Goal: Task Accomplishment & Management: Manage account settings

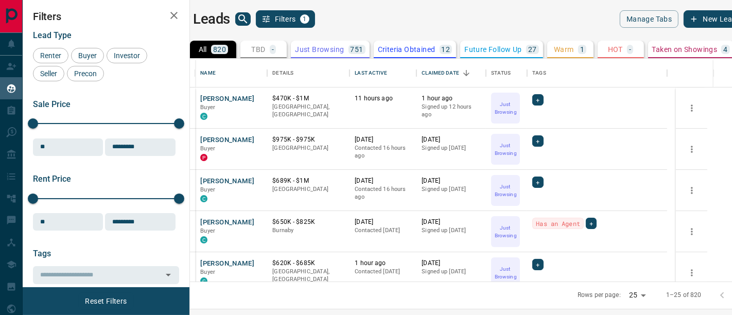
scroll to position [215, 529]
click at [247, 140] on button "[PERSON_NAME]" at bounding box center [227, 140] width 54 height 10
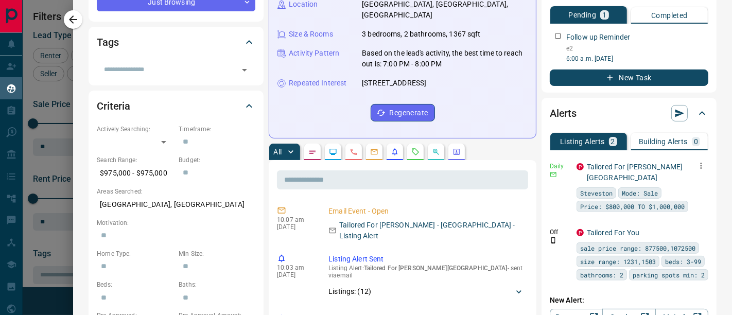
scroll to position [228, 0]
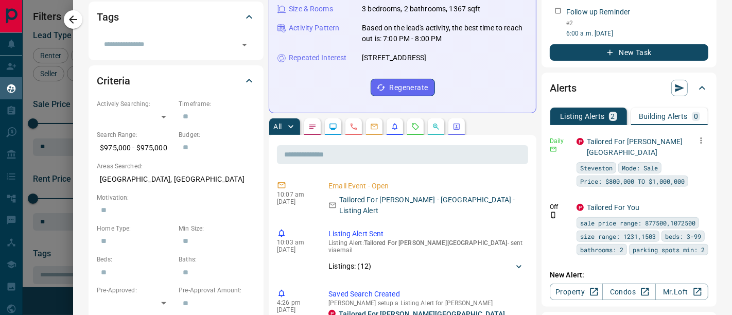
click at [696, 141] on icon "button" at bounding box center [700, 140] width 9 height 9
click at [678, 187] on li "Delete" at bounding box center [675, 192] width 45 height 16
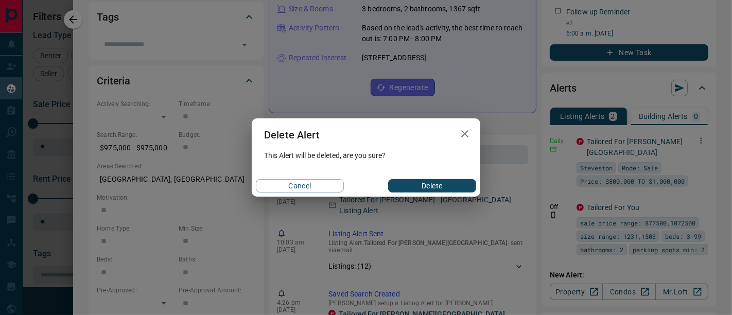
click at [451, 182] on button "Delete" at bounding box center [432, 185] width 88 height 13
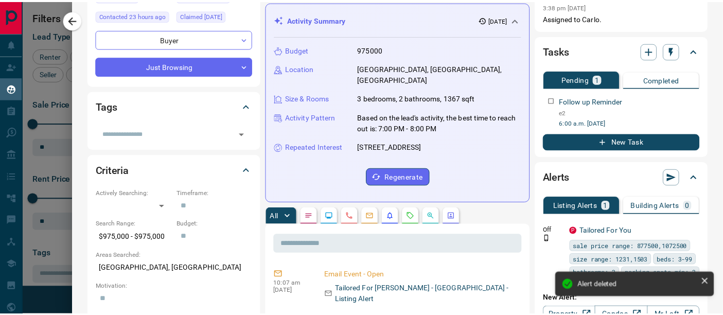
scroll to position [0, 0]
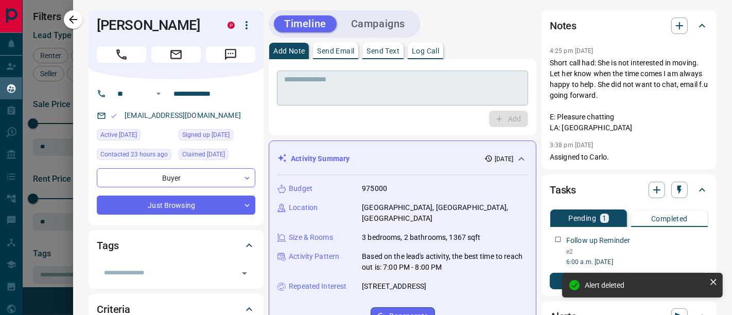
click at [388, 77] on textarea at bounding box center [402, 88] width 237 height 26
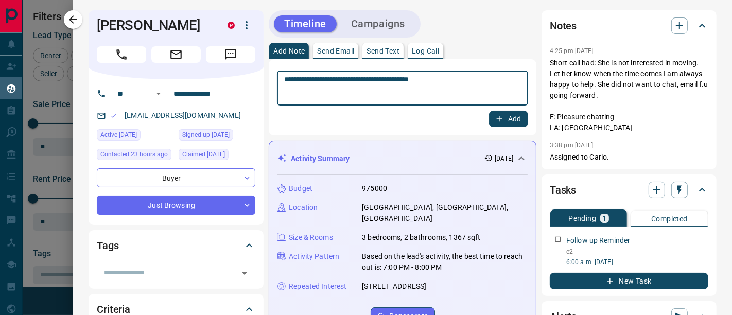
type textarea "**********"
click at [508, 114] on button "Add" at bounding box center [508, 119] width 39 height 16
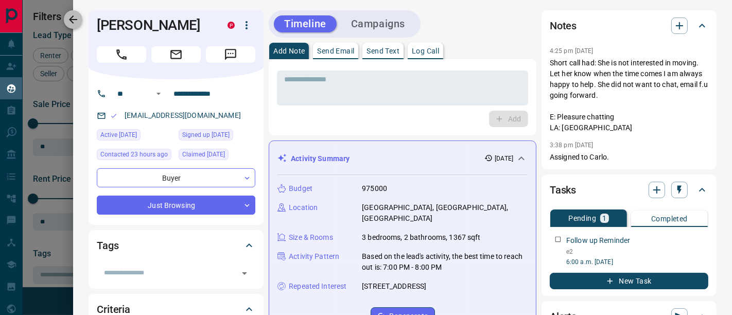
click at [76, 16] on icon "button" at bounding box center [73, 19] width 12 height 12
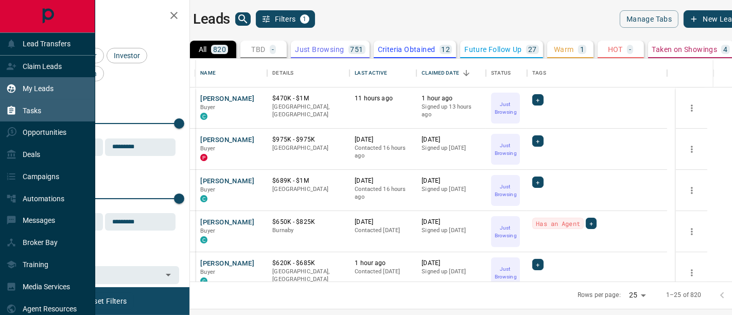
click at [26, 118] on div "Tasks" at bounding box center [23, 110] width 35 height 17
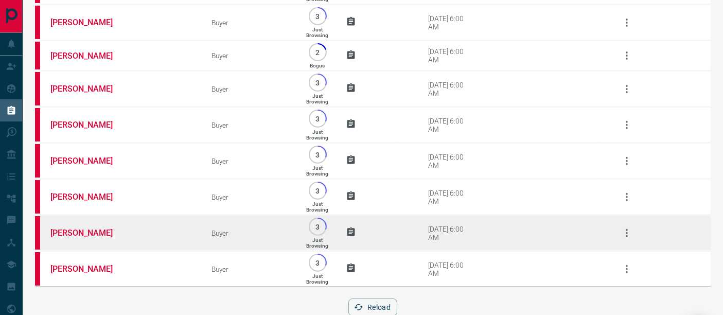
scroll to position [424, 0]
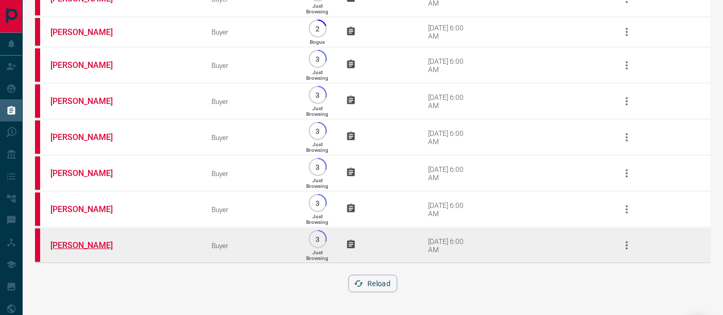
click at [96, 247] on link "[PERSON_NAME]" at bounding box center [88, 245] width 77 height 10
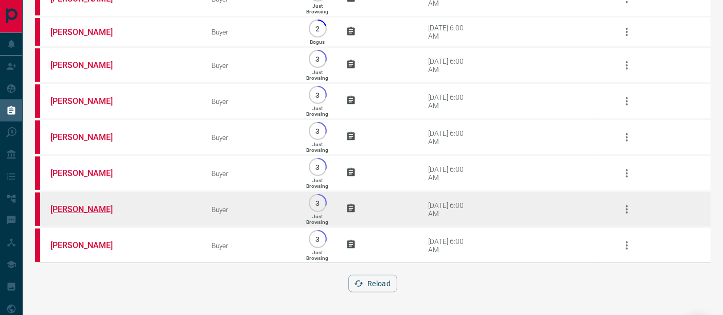
click at [70, 206] on link "[PERSON_NAME]" at bounding box center [88, 209] width 77 height 10
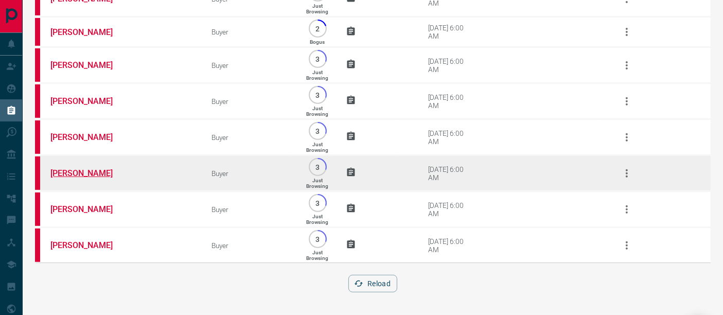
click at [83, 172] on link "[PERSON_NAME]" at bounding box center [88, 173] width 77 height 10
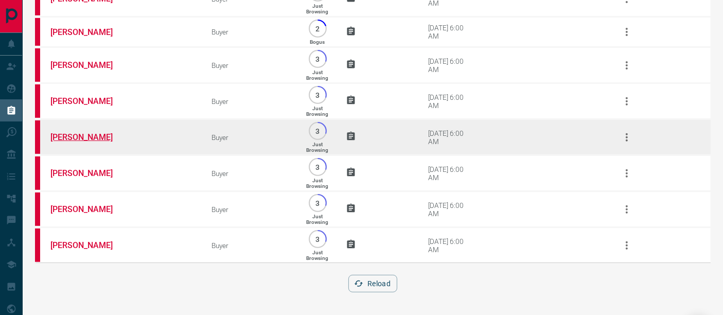
click at [95, 137] on link "[PERSON_NAME]" at bounding box center [88, 137] width 77 height 10
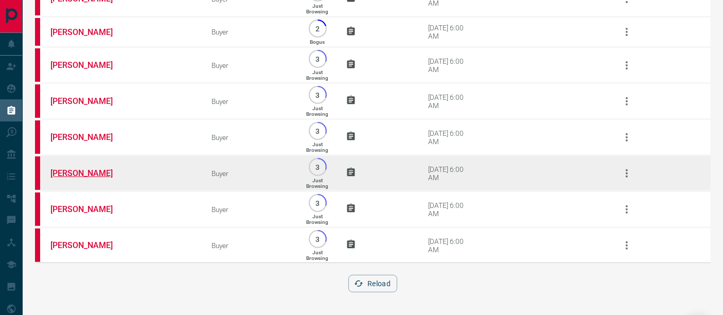
scroll to position [367, 0]
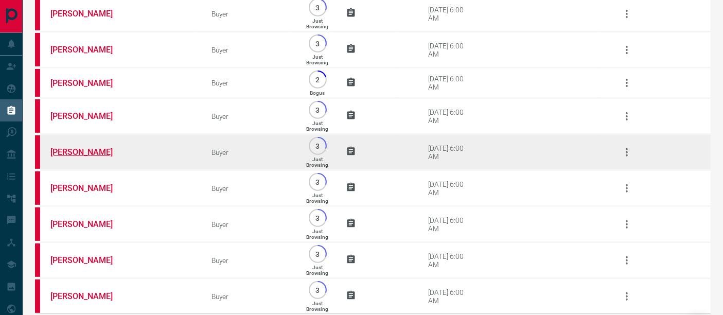
click at [69, 157] on link "[PERSON_NAME]" at bounding box center [88, 152] width 77 height 10
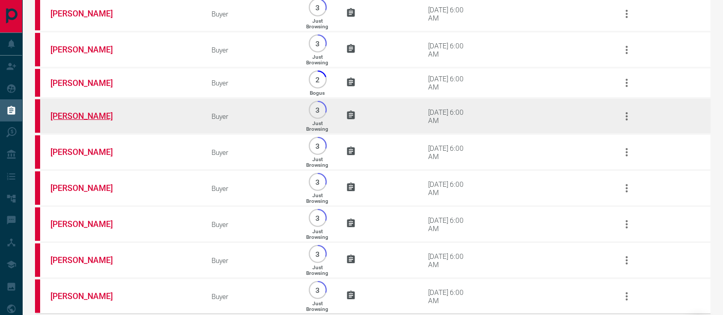
click at [89, 121] on link "[PERSON_NAME]" at bounding box center [88, 116] width 77 height 10
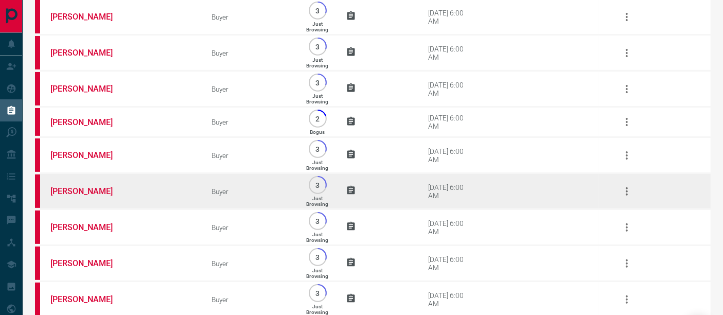
scroll to position [310, 0]
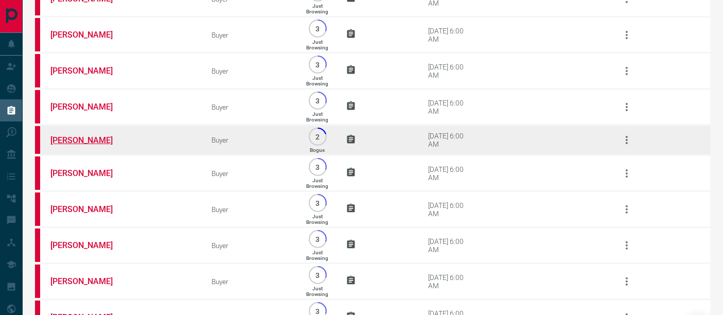
click at [94, 145] on link "[PERSON_NAME]" at bounding box center [88, 140] width 77 height 10
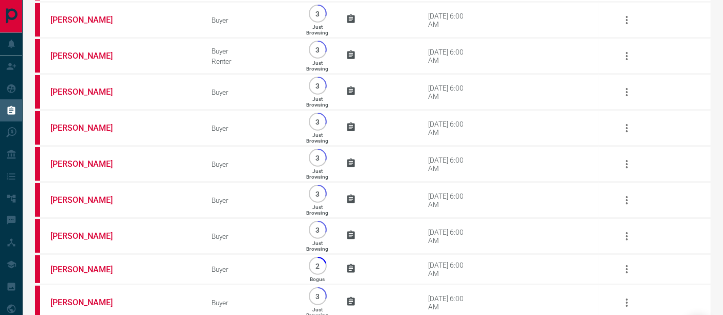
scroll to position [81, 0]
